Goal: Task Accomplishment & Management: Manage account settings

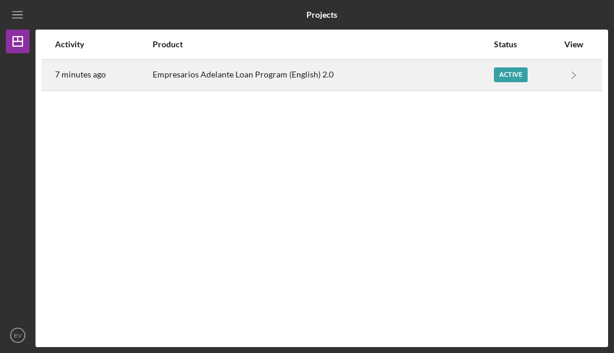
click at [283, 75] on div "Empresarios Adelante Loan Program (English) 2.0" at bounding box center [323, 75] width 340 height 30
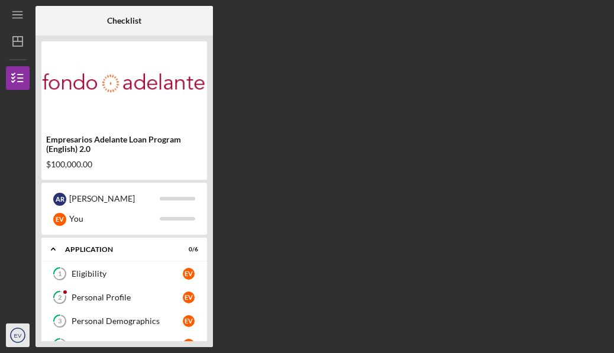
click at [14, 332] on icon "EV" at bounding box center [18, 336] width 24 height 30
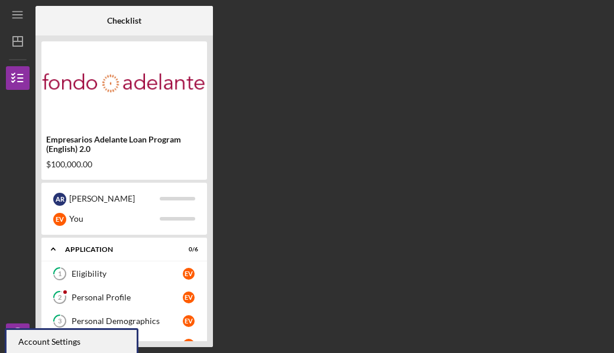
click at [36, 345] on div "Account Settings" at bounding box center [72, 342] width 130 height 24
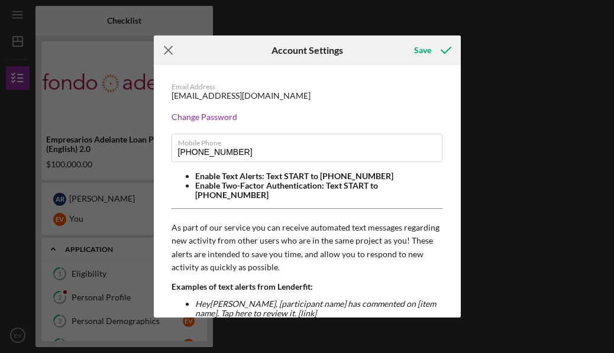
click at [169, 56] on icon "Icon/Menu Close" at bounding box center [169, 51] width 30 height 30
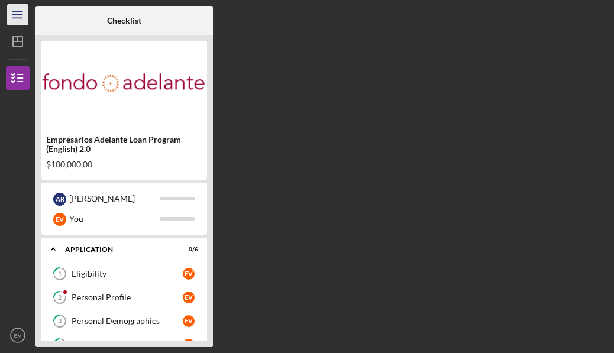
click at [10, 13] on icon "Icon/Menu" at bounding box center [18, 15] width 27 height 27
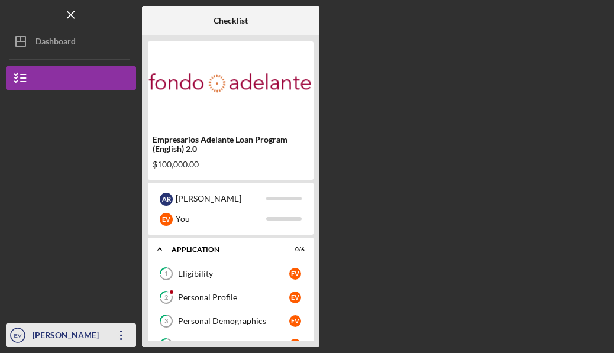
click at [69, 331] on div "[PERSON_NAME]" at bounding box center [68, 337] width 77 height 27
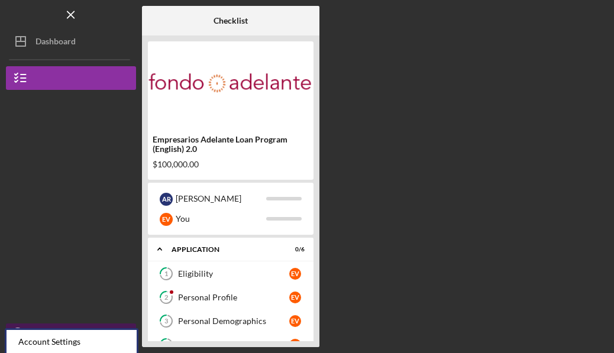
click at [72, 326] on div "[PERSON_NAME]" at bounding box center [68, 337] width 77 height 27
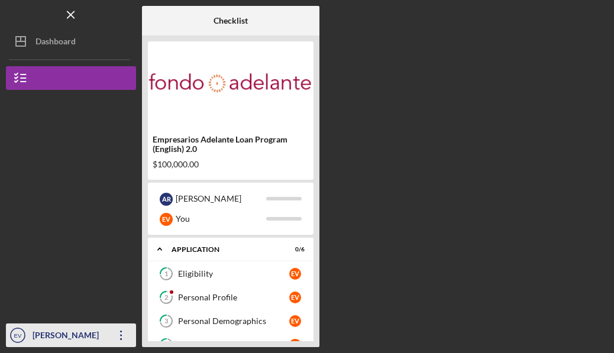
click at [119, 325] on icon "Icon/Overflow" at bounding box center [122, 336] width 30 height 30
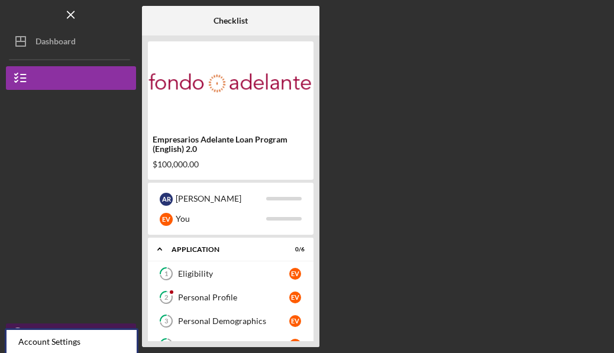
click at [110, 324] on icon "Icon/Overflow" at bounding box center [122, 336] width 30 height 30
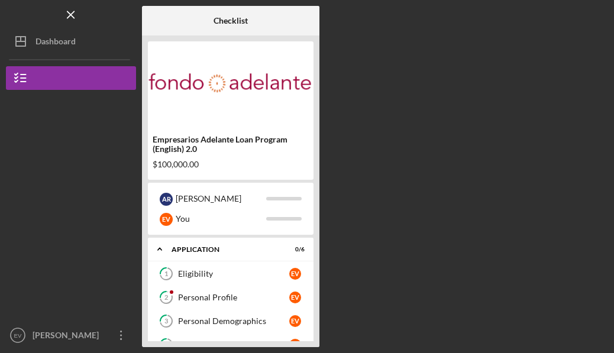
click at [60, 27] on div "Logo-Reversed Created with Sketch. Icon/Menu Close" at bounding box center [71, 15] width 130 height 30
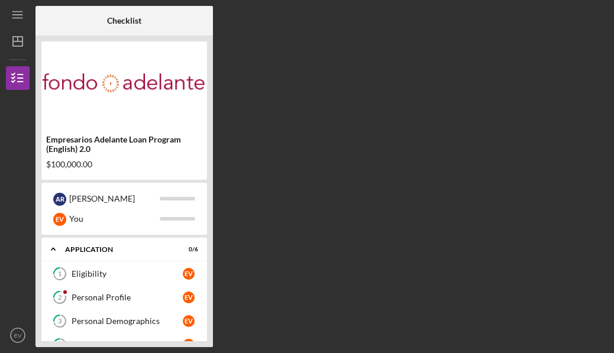
click at [65, 18] on div at bounding box center [65, 21] width 59 height 30
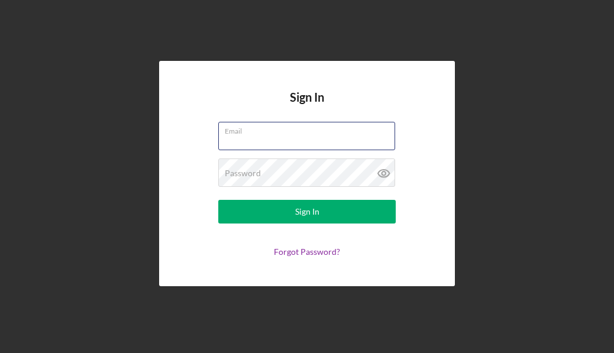
type input "[EMAIL_ADDRESS][DOMAIN_NAME]"
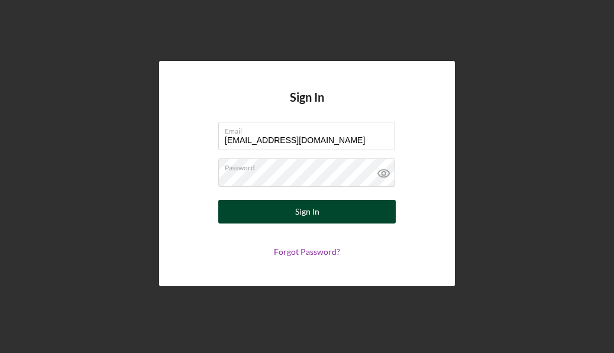
click at [294, 208] on button "Sign In" at bounding box center [307, 212] width 178 height 24
